Goal: Information Seeking & Learning: Learn about a topic

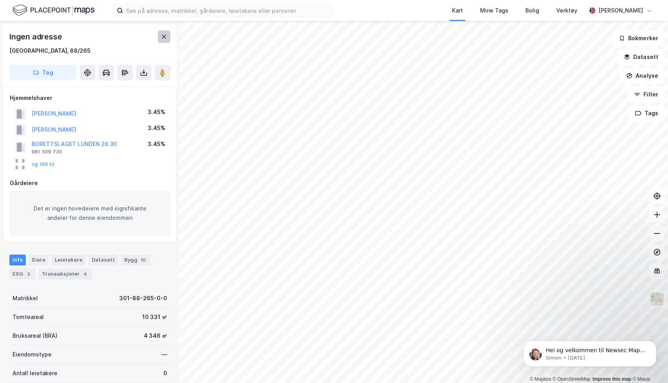
click at [164, 32] on button at bounding box center [164, 36] width 13 height 13
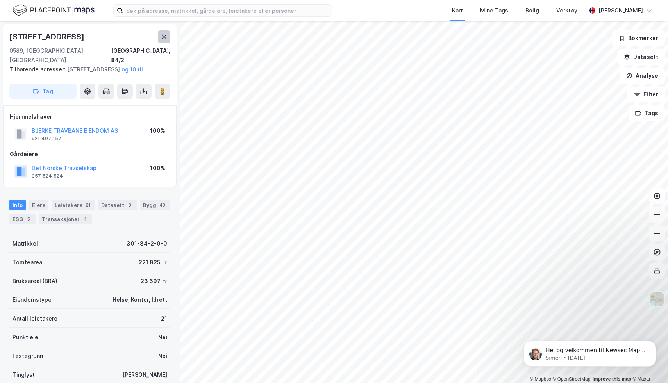
click at [166, 35] on icon at bounding box center [164, 37] width 6 height 6
